Goal: Navigation & Orientation: Understand site structure

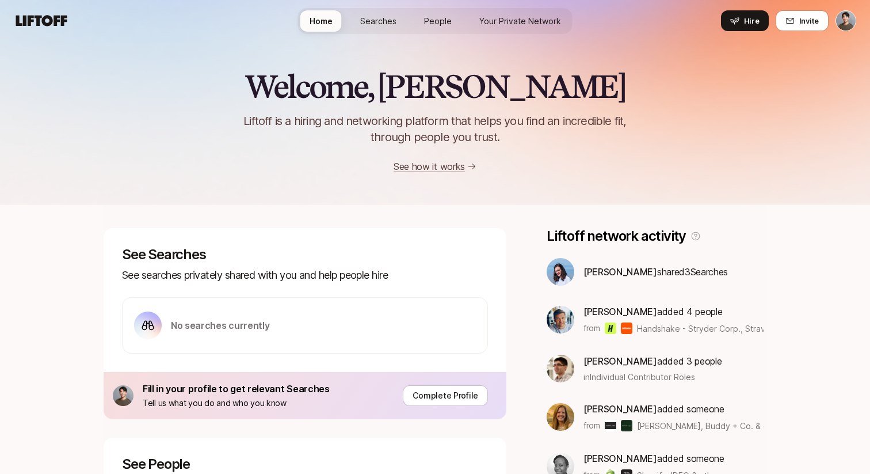
click at [850, 24] on html "Home Searches People Your Private Network Hire Home Searches People Your Privat…" at bounding box center [435, 237] width 870 height 474
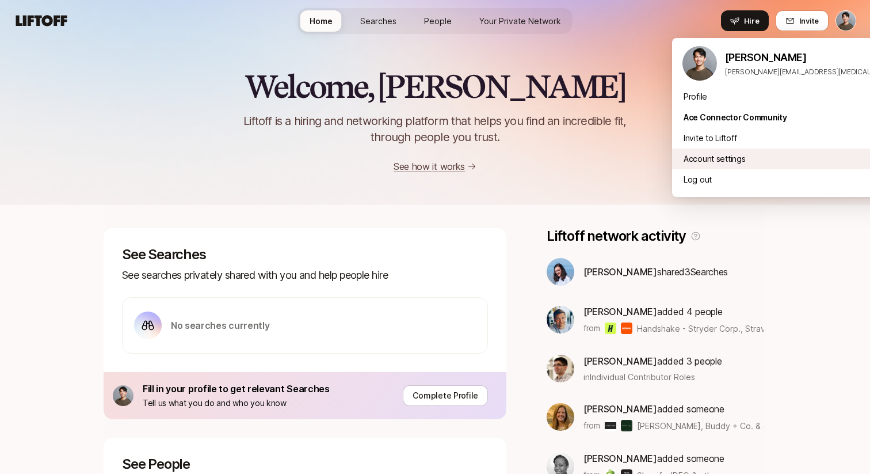
click at [746, 159] on div "Account settings" at bounding box center [814, 159] width 284 height 21
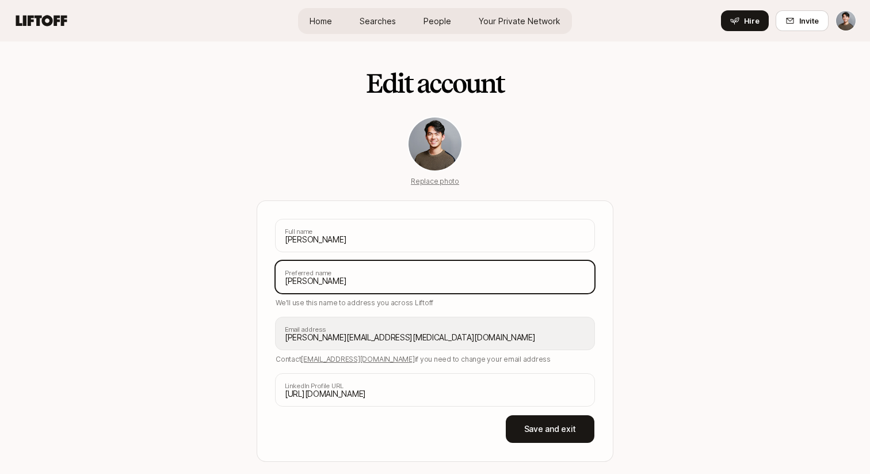
scroll to position [34, 0]
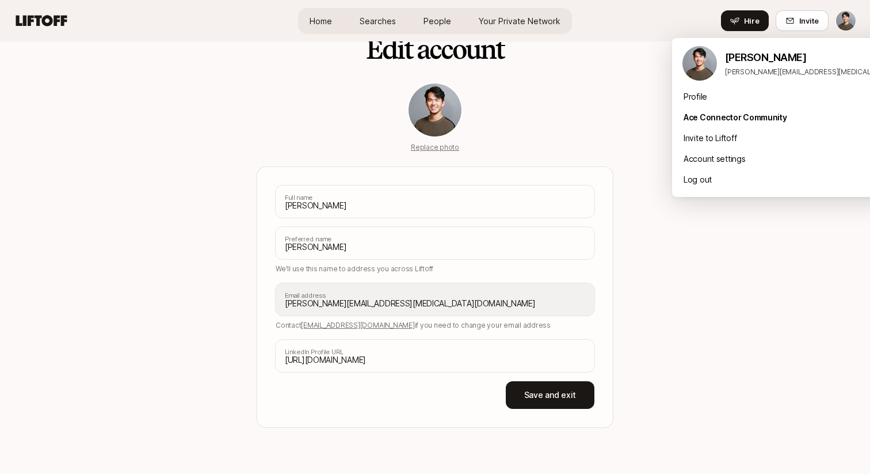
click at [850, 16] on html "Home Searches People Your Private Network Hire Home Searches People Your Privat…" at bounding box center [435, 203] width 870 height 474
click at [720, 105] on div "Profile" at bounding box center [814, 96] width 284 height 21
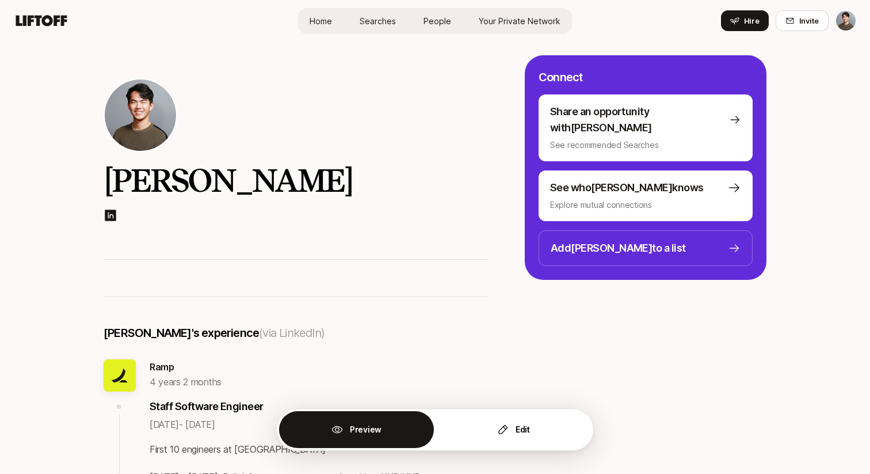
click at [381, 21] on span "Searches" at bounding box center [378, 21] width 36 height 12
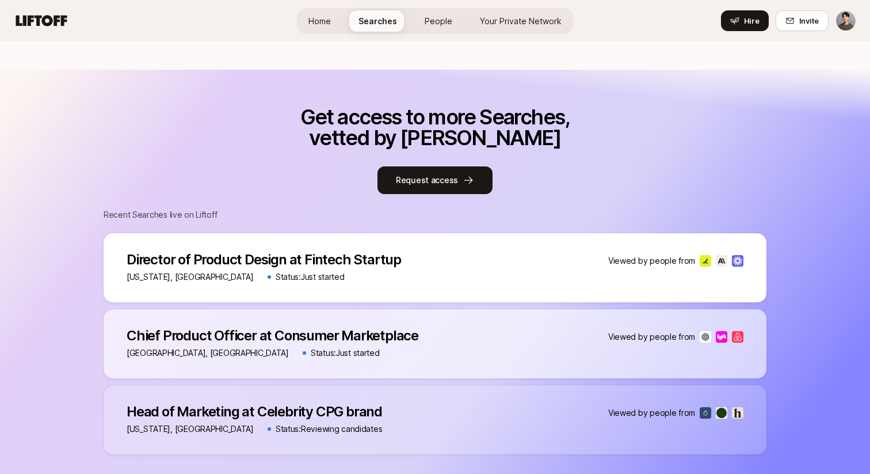
scroll to position [404, 0]
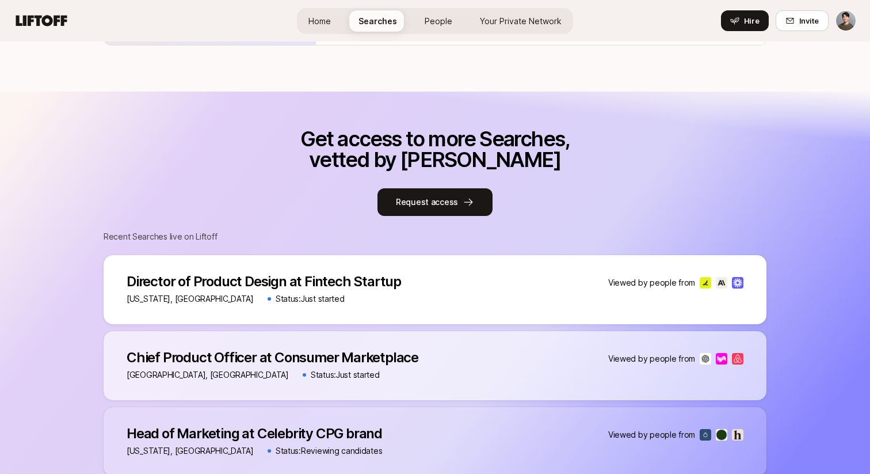
click at [720, 286] on img at bounding box center [722, 283] width 12 height 12
click at [329, 280] on p "Director of Product Design at Fintech Startup" at bounding box center [264, 281] width 275 height 16
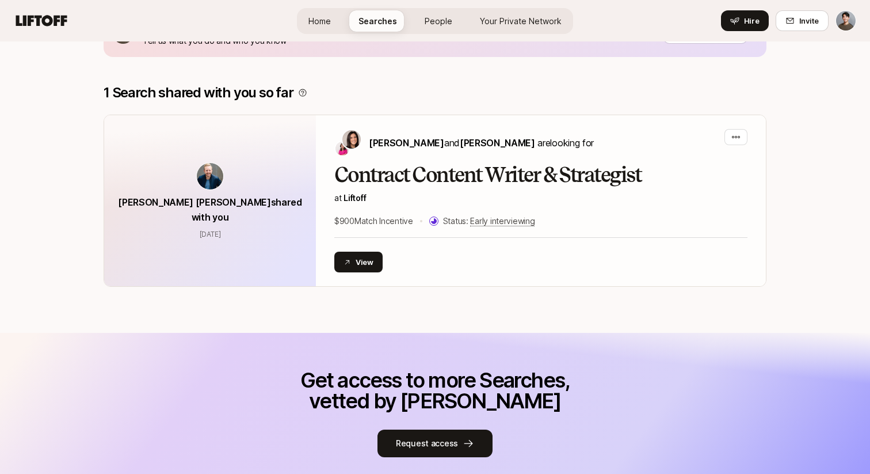
scroll to position [111, 0]
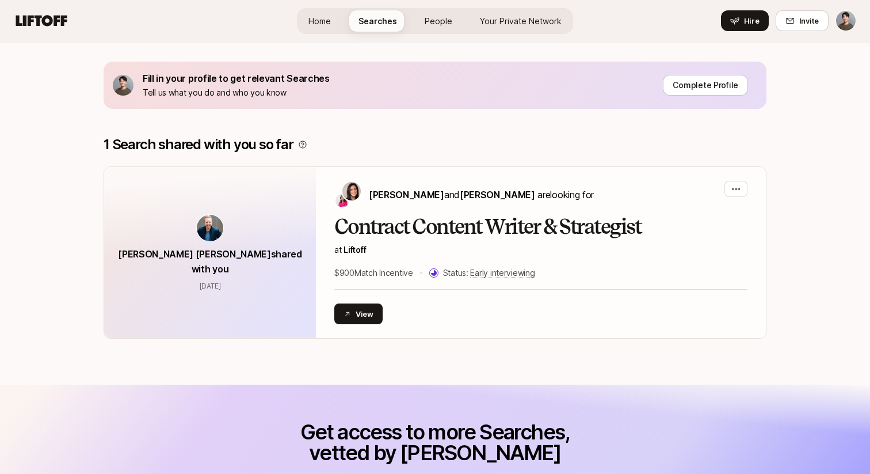
click at [436, 29] on link "People" at bounding box center [439, 20] width 46 height 21
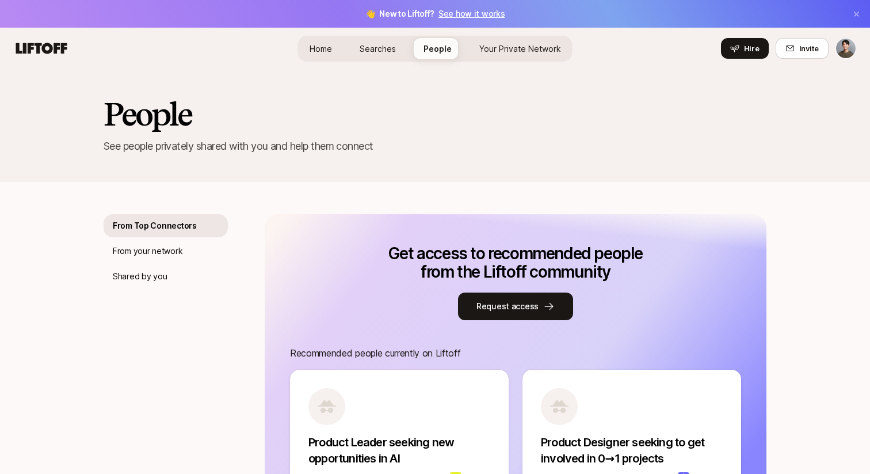
scroll to position [133, 0]
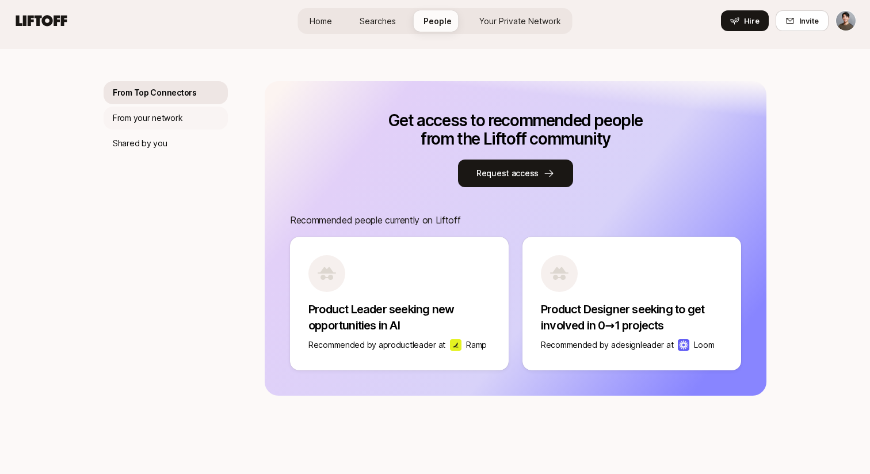
click at [196, 119] on div "From your network" at bounding box center [166, 118] width 124 height 23
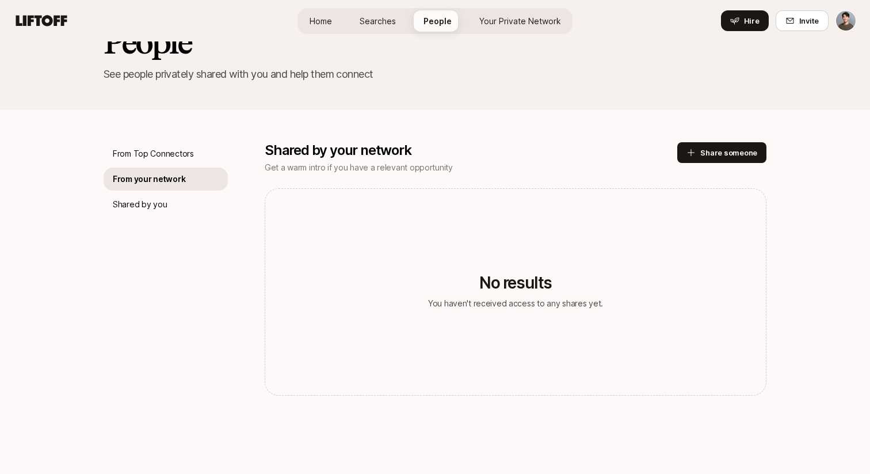
scroll to position [72, 0]
click at [173, 197] on div "Shared by you" at bounding box center [166, 204] width 124 height 23
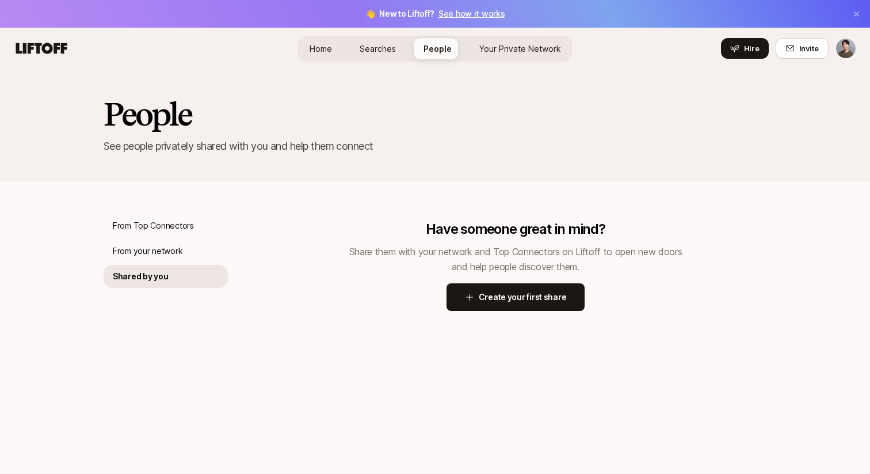
click at [343, 53] on div "Home Searches People Your Private Network Hire" at bounding box center [435, 49] width 275 height 26
click at [324, 45] on span "Home" at bounding box center [321, 49] width 22 height 12
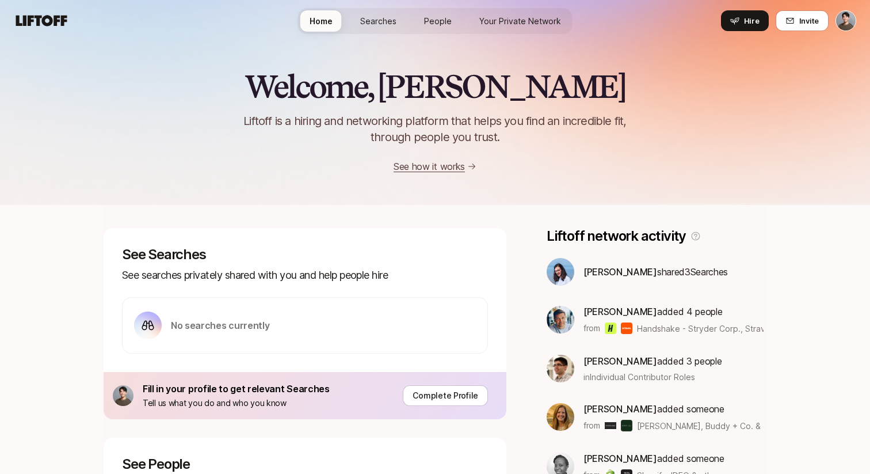
click at [391, 14] on link "Searches" at bounding box center [378, 20] width 55 height 21
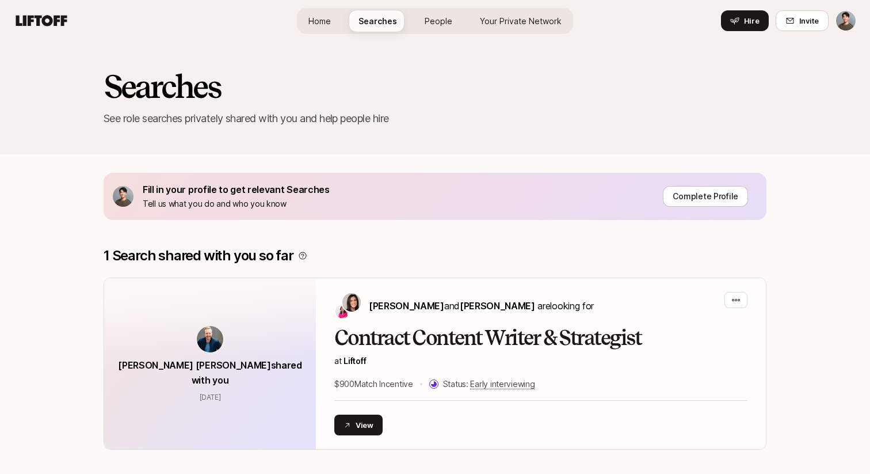
scroll to position [111, 0]
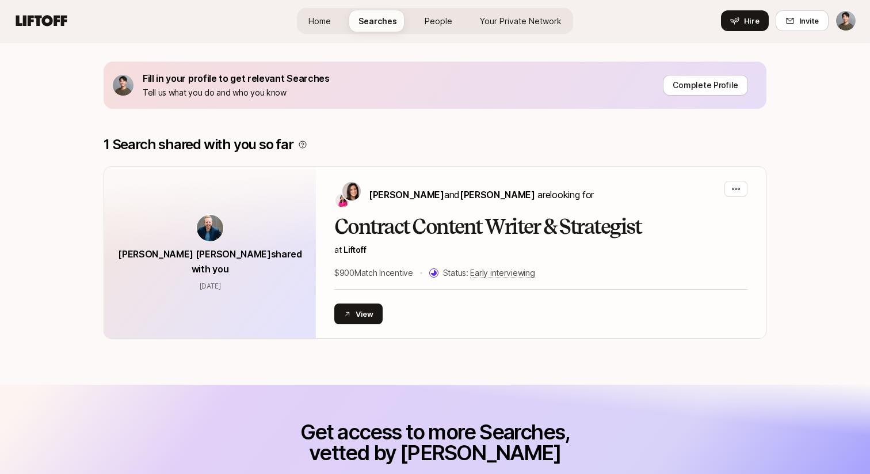
click at [438, 13] on link "People" at bounding box center [439, 20] width 46 height 21
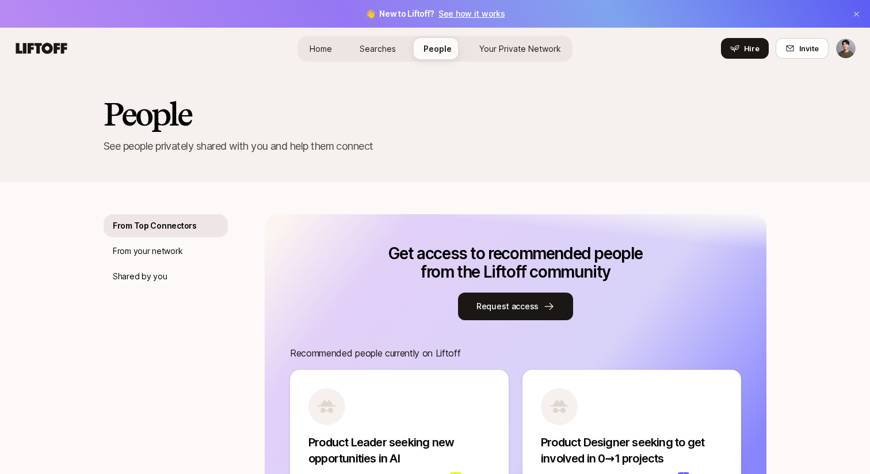
click at [537, 58] on link "Your Private Network" at bounding box center [520, 48] width 100 height 21
